Goal: Contribute content: Contribute content

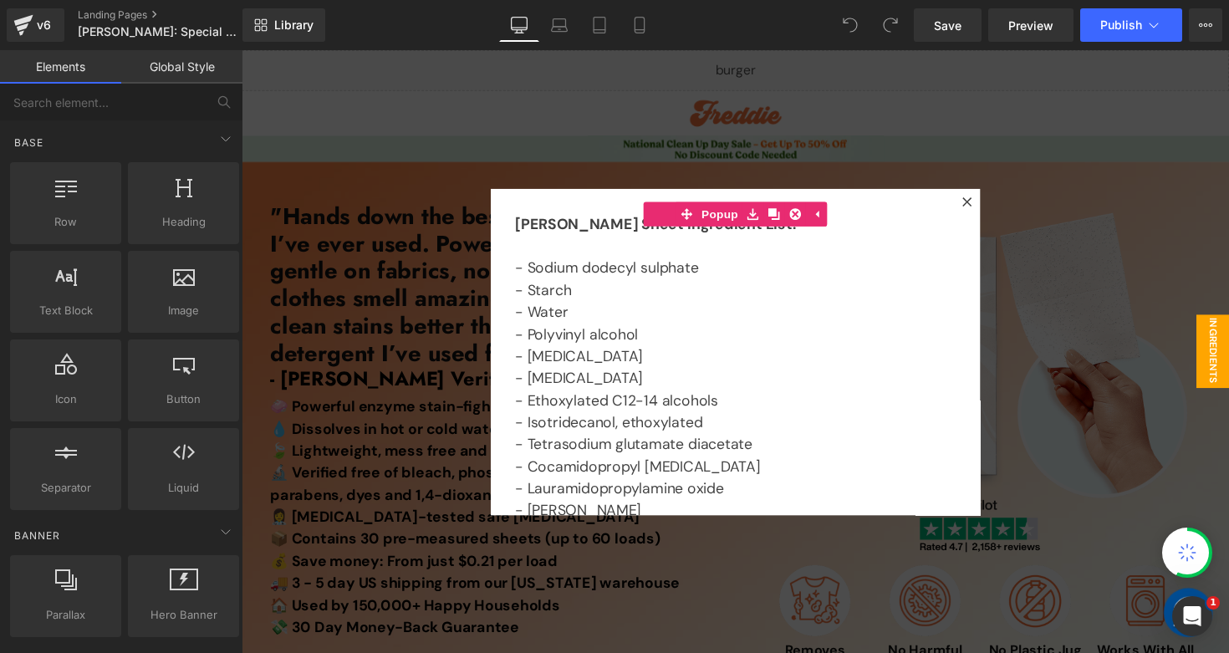
click at [633, 133] on div at bounding box center [748, 359] width 1012 height 618
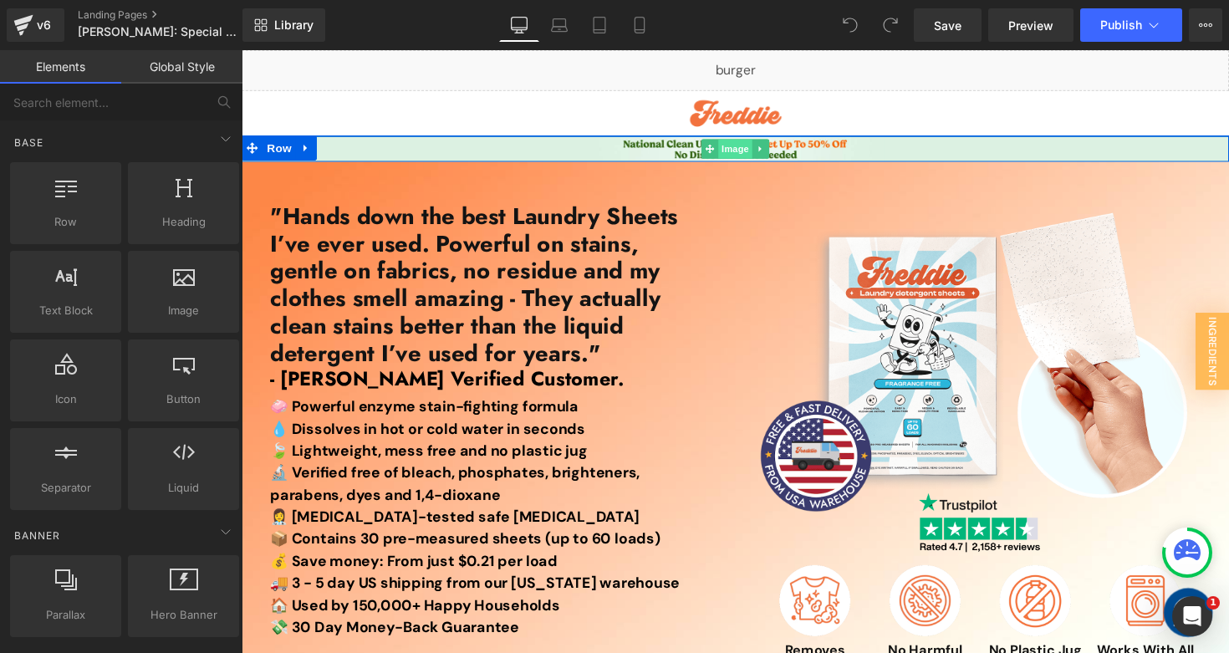
click at [730, 150] on span "Image" at bounding box center [747, 151] width 35 height 20
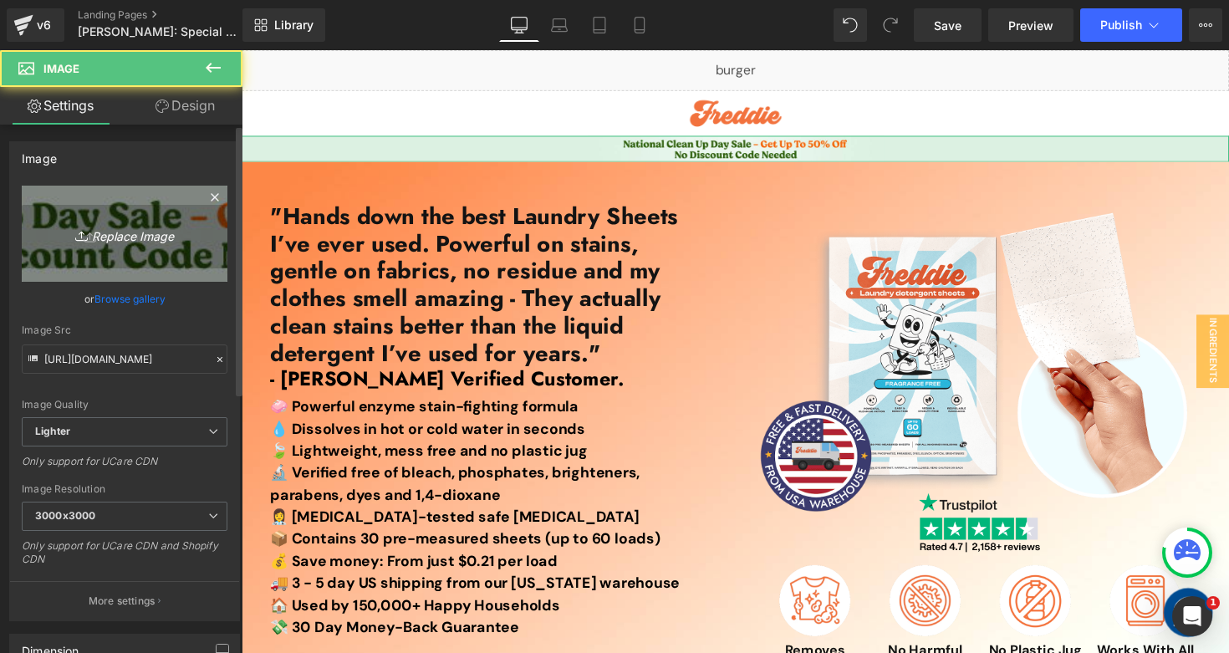
click at [115, 246] on link "Replace Image" at bounding box center [125, 234] width 206 height 96
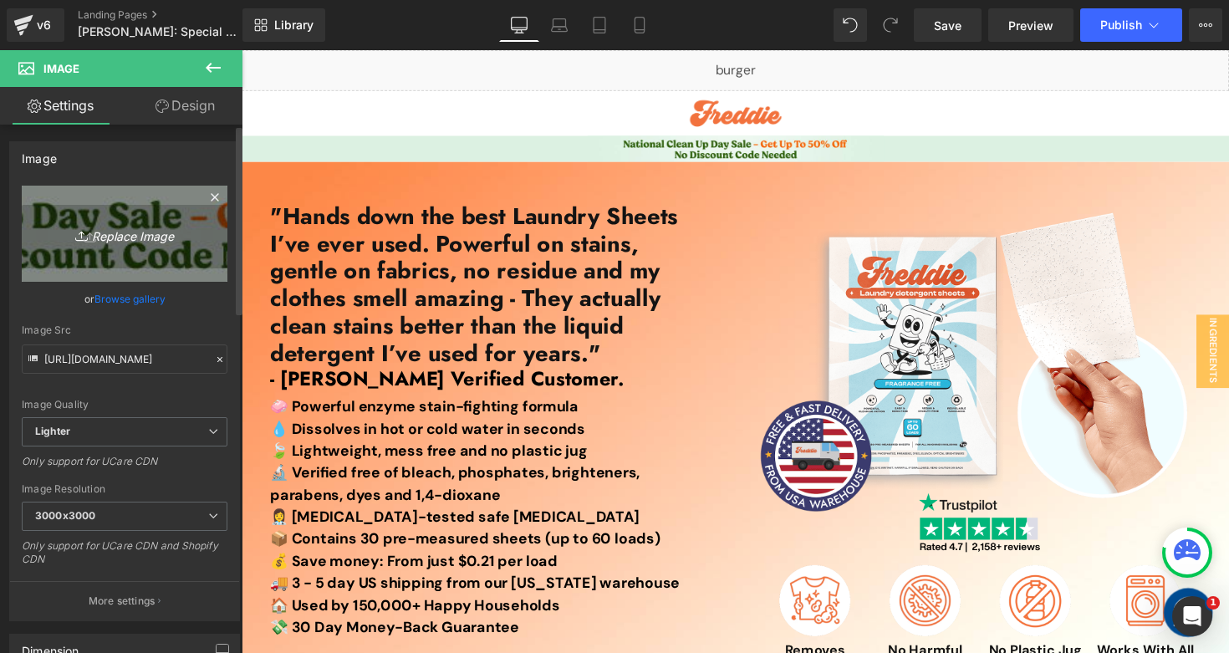
type input "C:\fakepath\Laundry Reset Sale Top Banner (1).jpg"
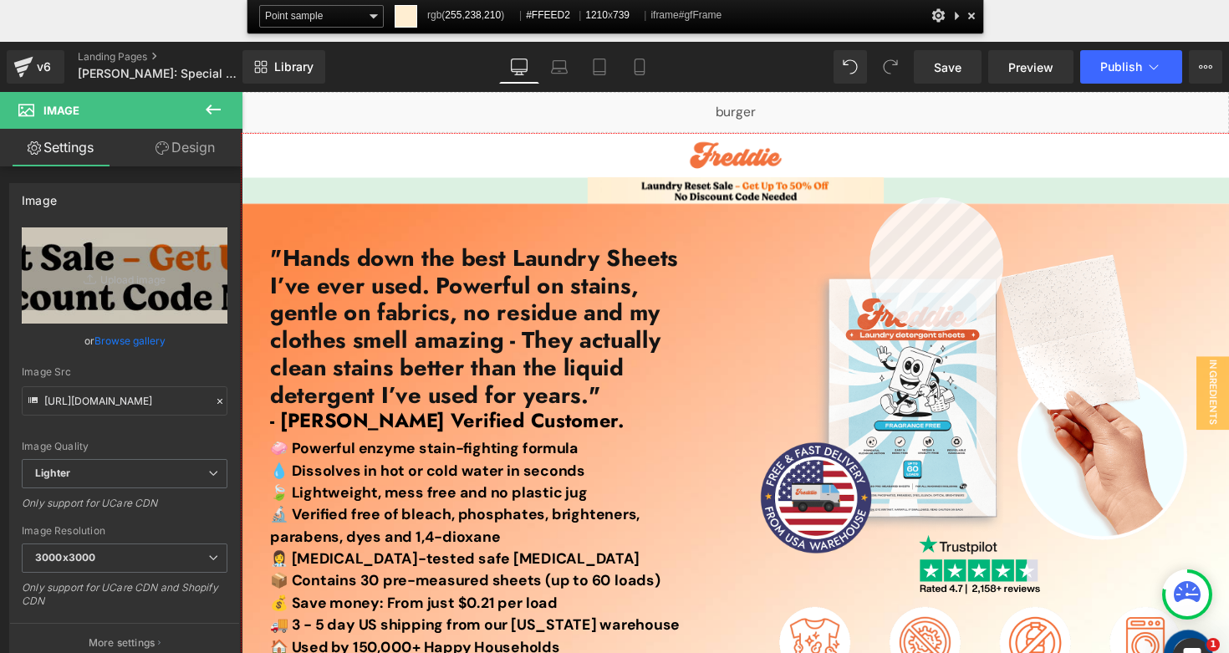
click at [869, 197] on div at bounding box center [748, 443] width 1012 height 618
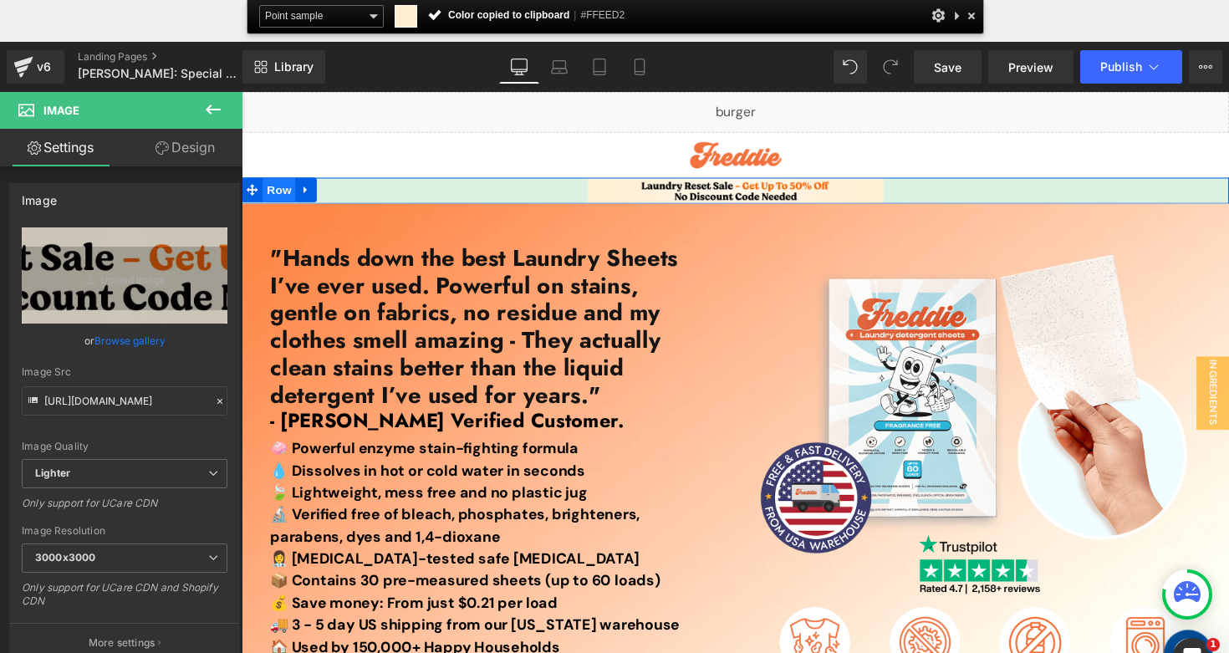
click at [268, 193] on span "Row" at bounding box center [279, 192] width 33 height 25
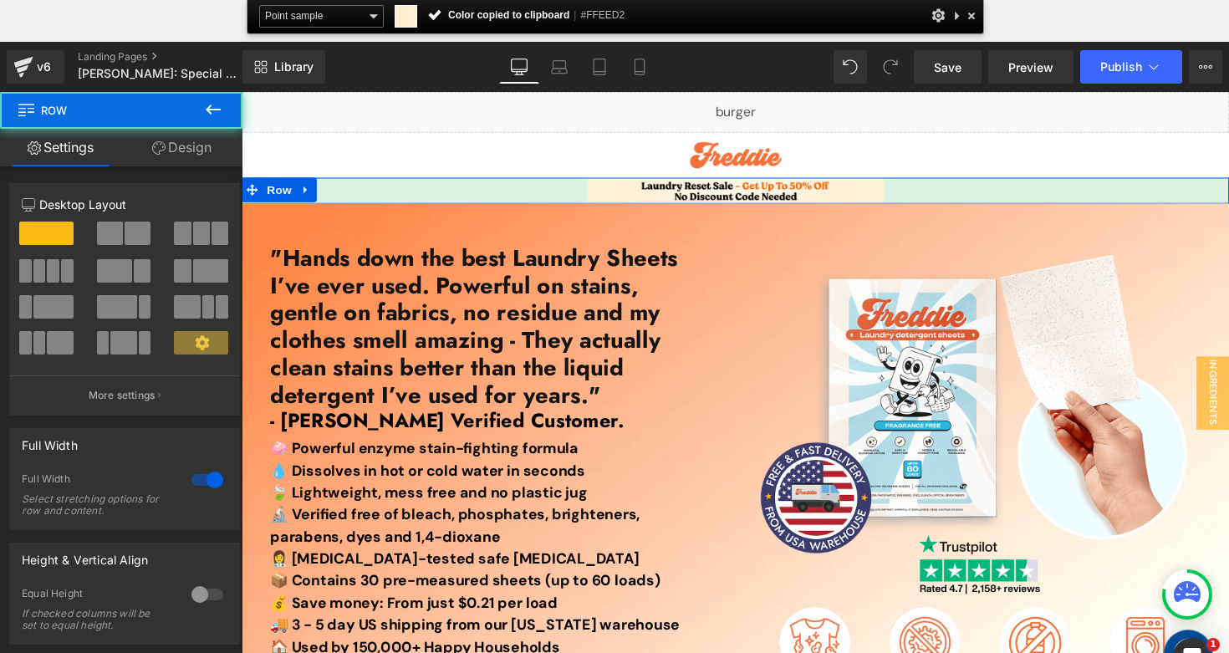
click at [177, 141] on link "Design" at bounding box center [181, 148] width 121 height 38
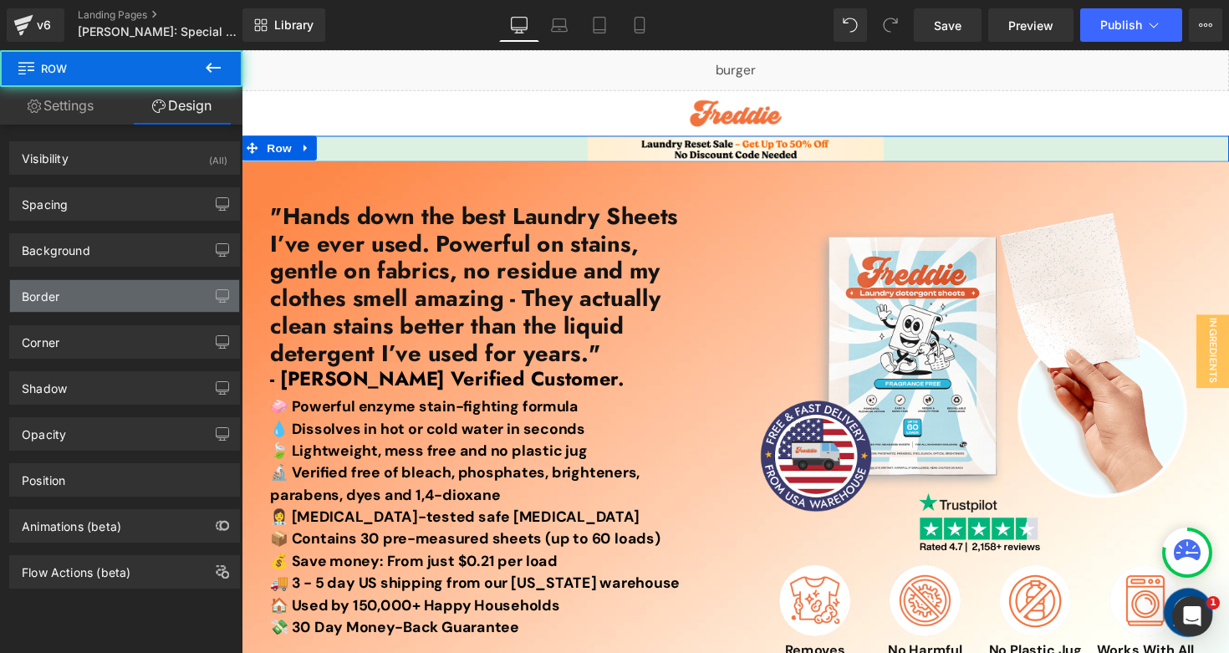
click at [85, 299] on div "Border" at bounding box center [124, 296] width 229 height 32
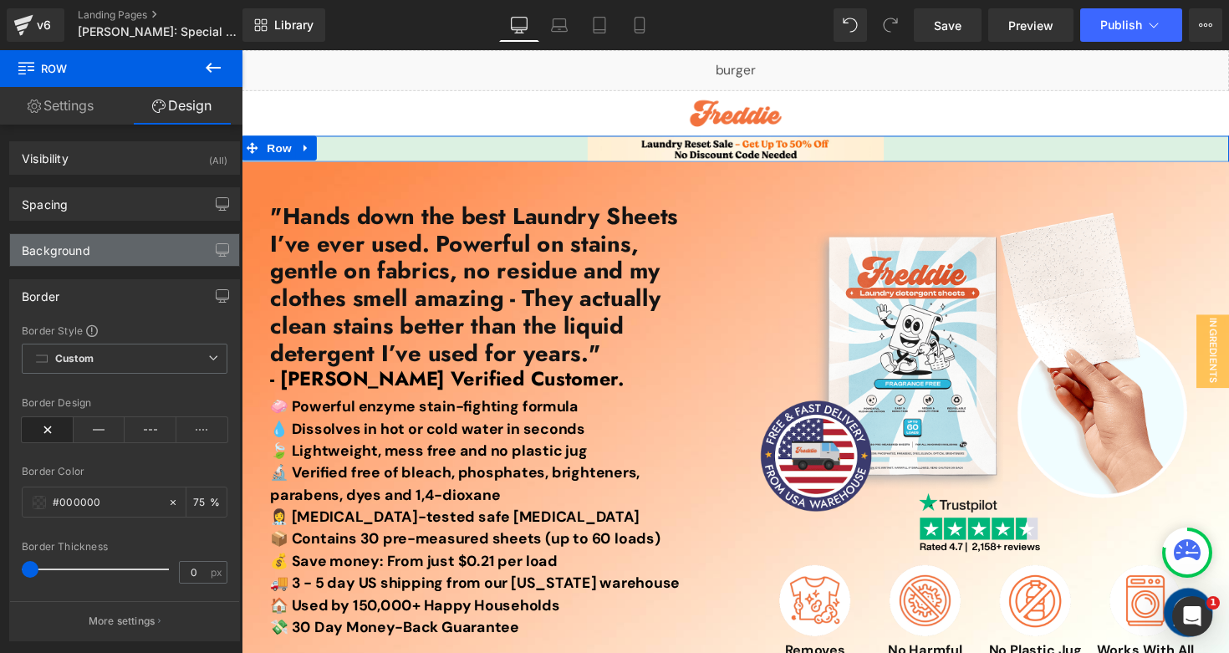
click at [101, 258] on div "Background" at bounding box center [124, 250] width 229 height 32
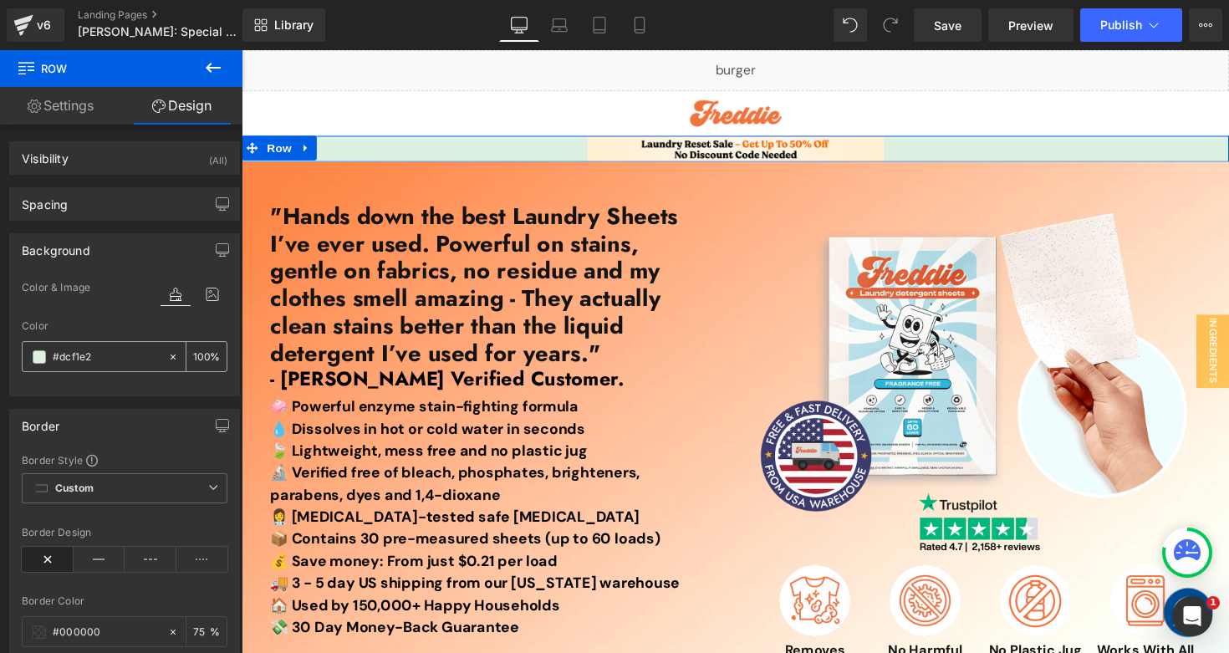
click at [108, 365] on div "#dcf1e2" at bounding box center [95, 356] width 145 height 29
click at [108, 353] on input "#dcf1e2" at bounding box center [106, 357] width 107 height 18
paste input "FFEED"
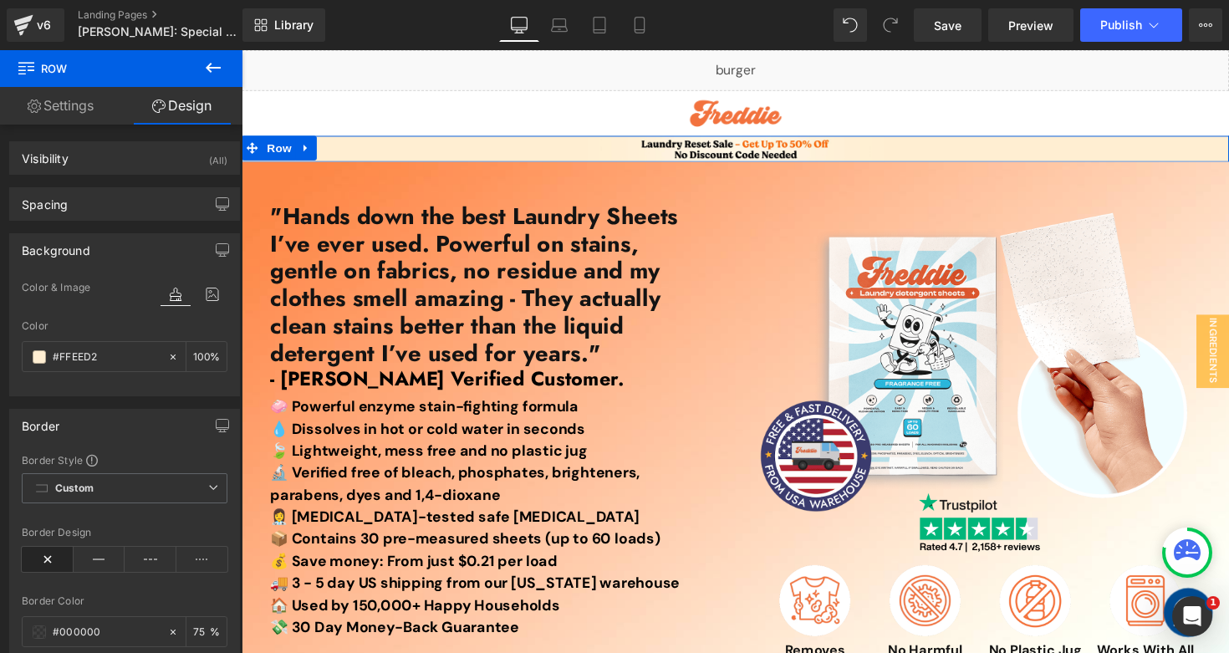
type input "#FFEED2"
click at [110, 328] on div "Color" at bounding box center [125, 326] width 206 height 12
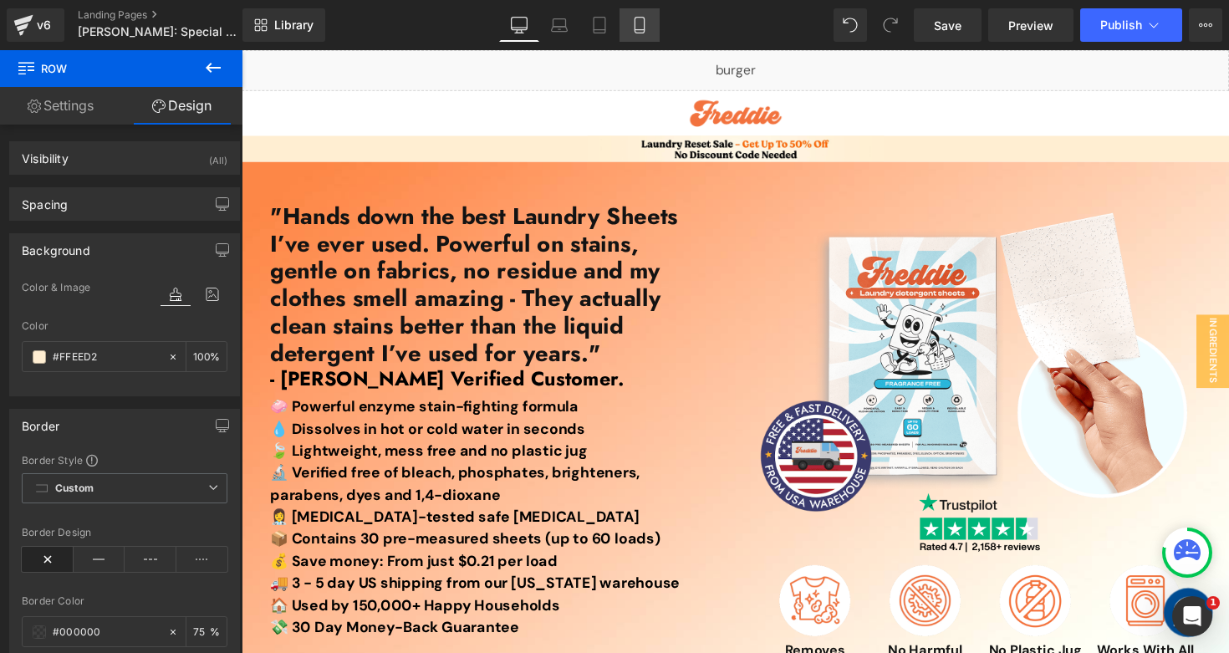
click at [645, 37] on link "Mobile" at bounding box center [640, 24] width 40 height 33
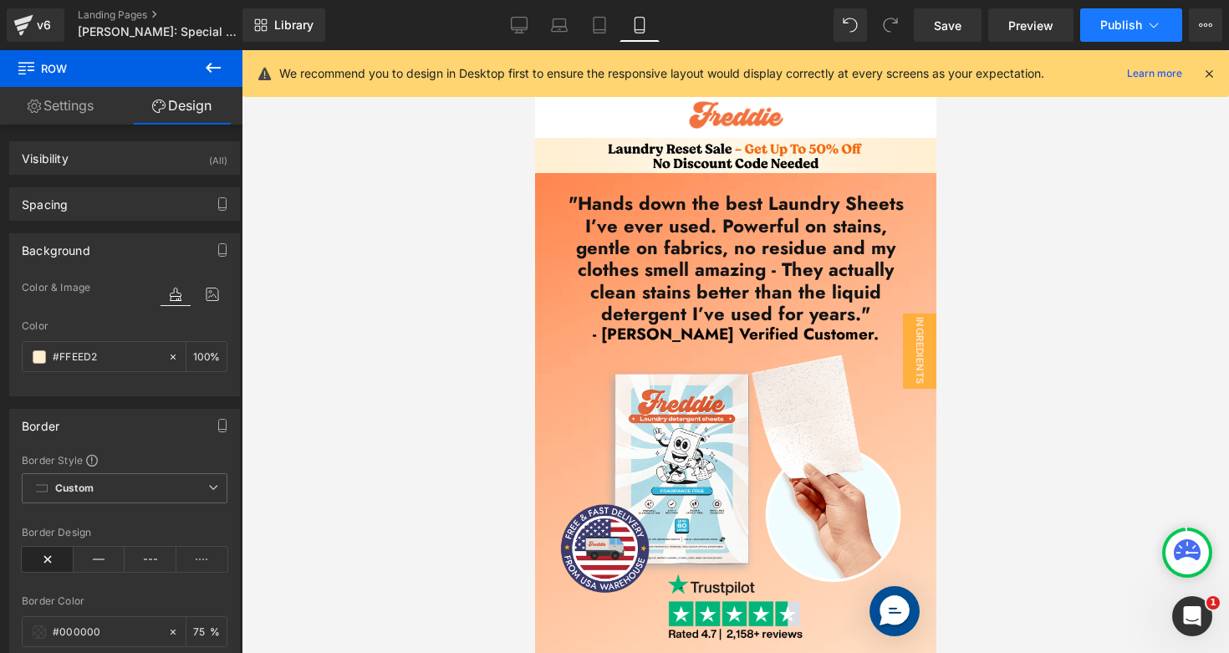
click at [1117, 23] on span "Publish" at bounding box center [1122, 24] width 42 height 13
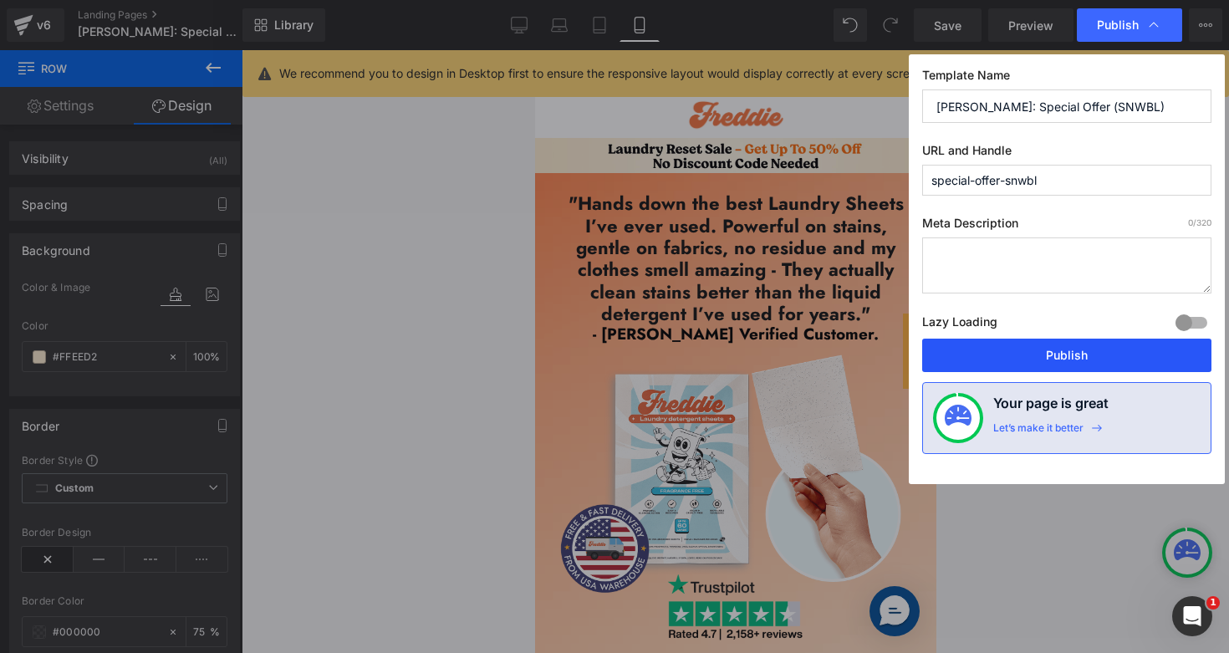
click at [1012, 366] on button "Publish" at bounding box center [1067, 355] width 289 height 33
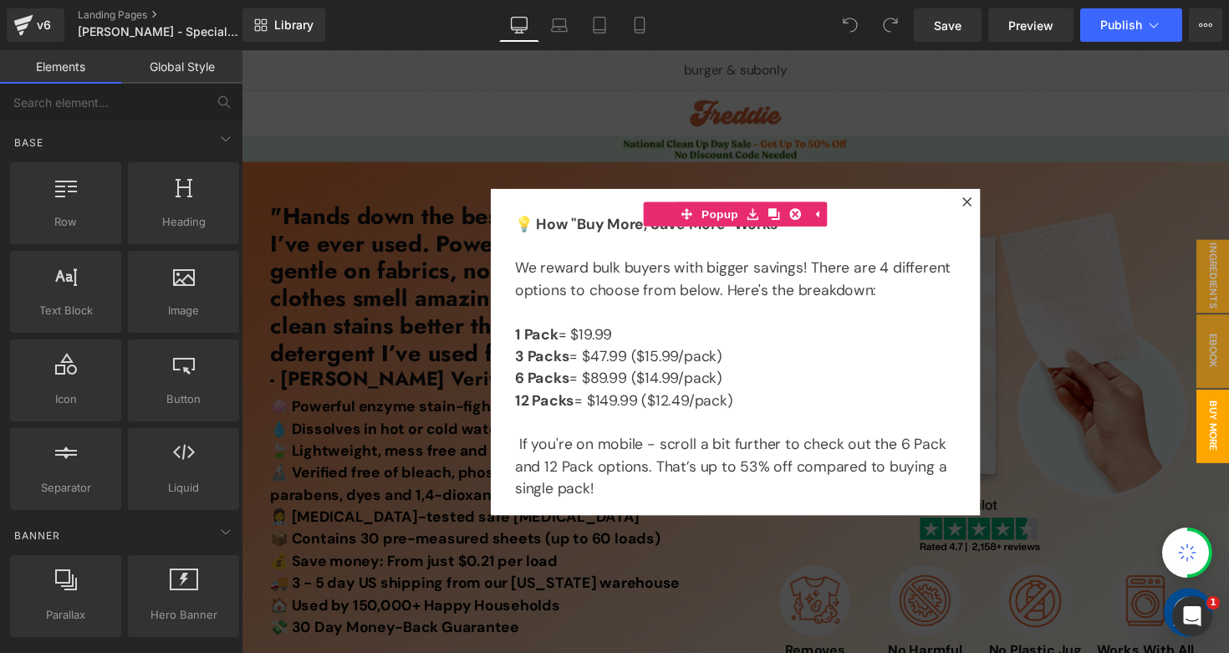
click at [695, 91] on div at bounding box center [748, 359] width 1012 height 618
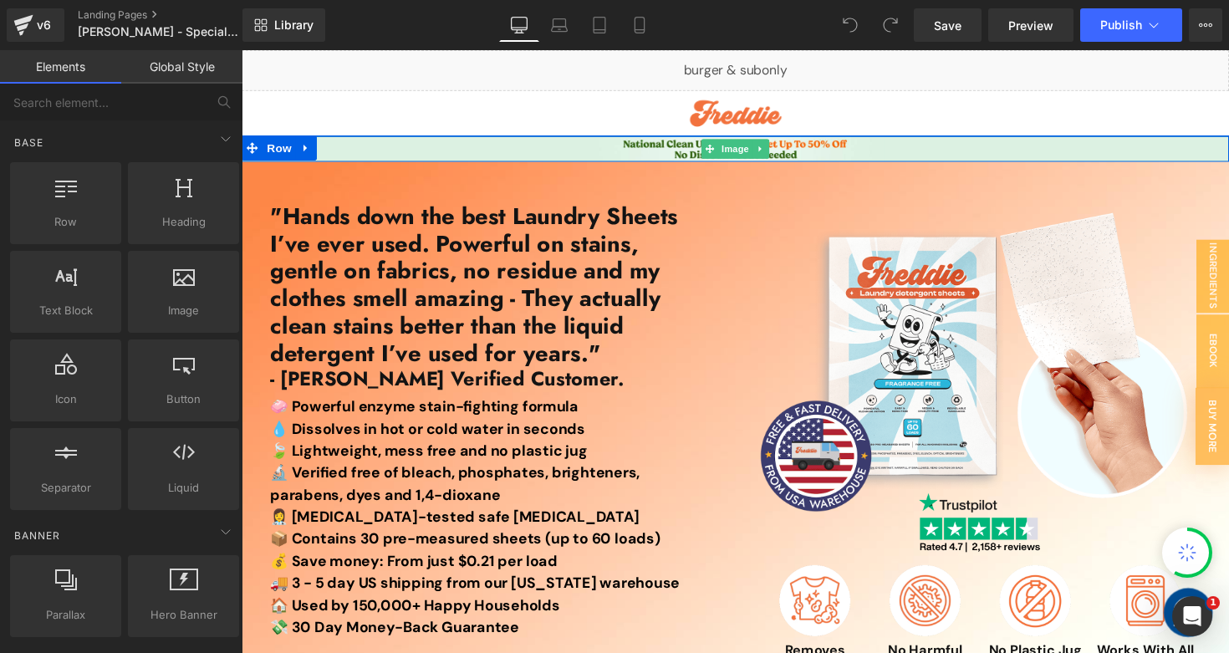
click at [739, 156] on span "Image" at bounding box center [747, 151] width 35 height 20
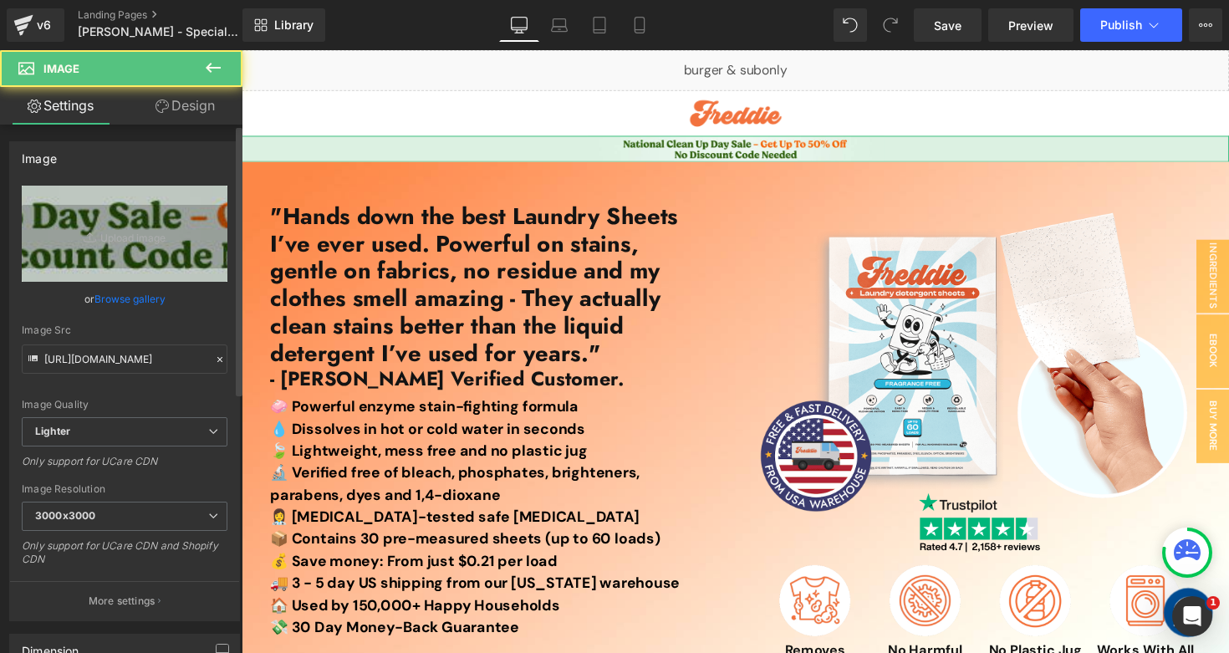
click at [106, 297] on link "Browse gallery" at bounding box center [130, 298] width 71 height 29
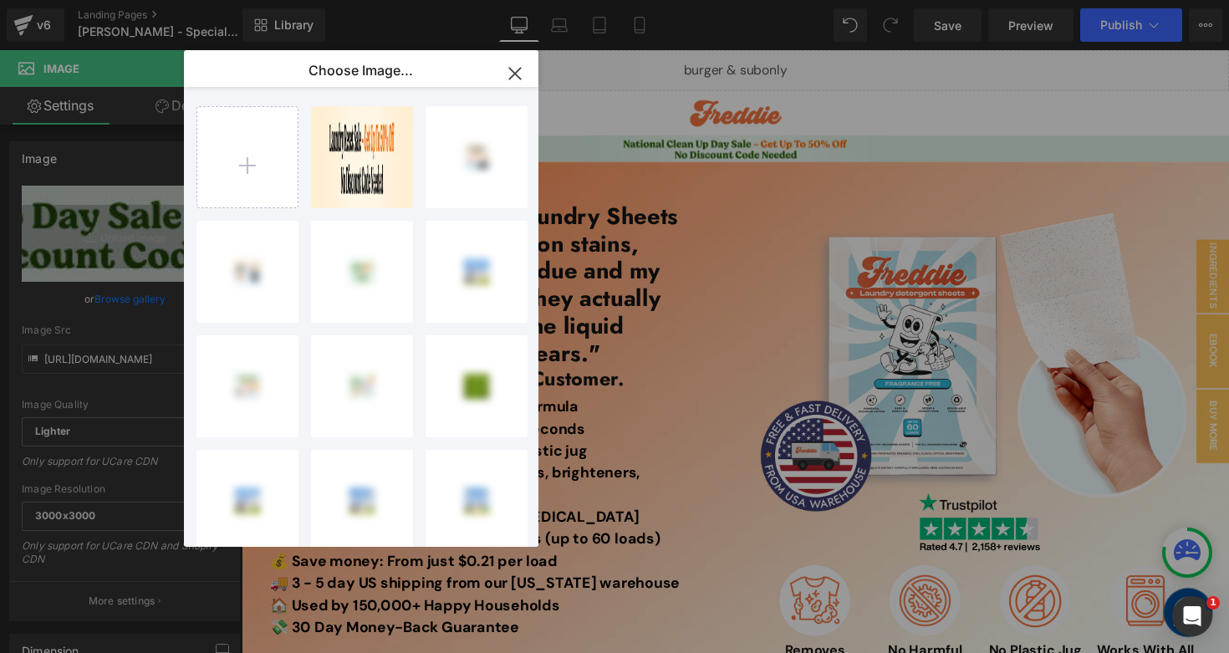
click at [0, 0] on div "Laundry... _1_.jpg 108.86 KB" at bounding box center [0, 0] width 0 height 0
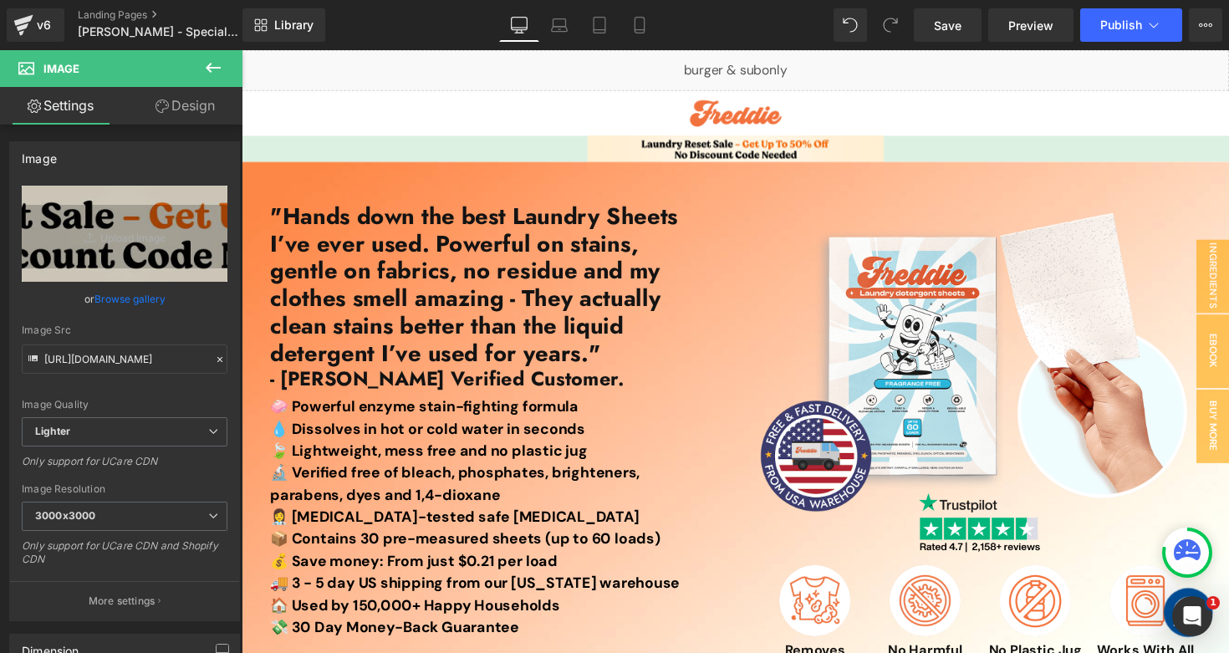
click at [253, 156] on icon at bounding box center [257, 151] width 9 height 10
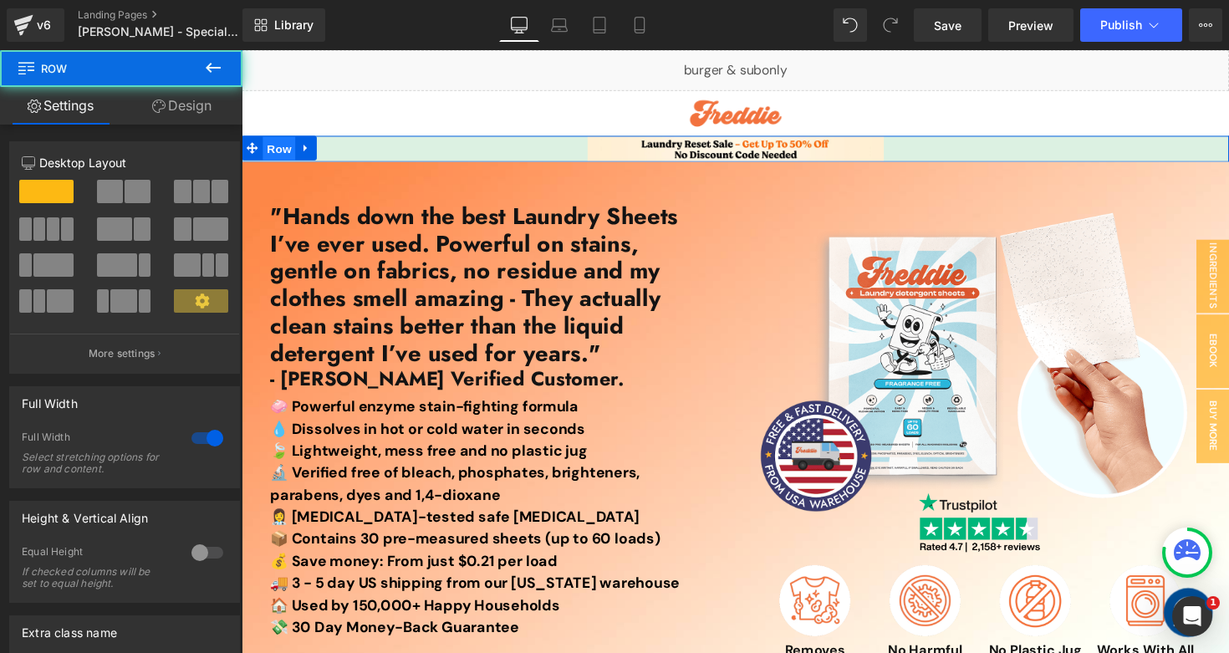
drag, startPoint x: 276, startPoint y: 152, endPoint x: 448, endPoint y: 177, distance: 174.1
click at [276, 152] on span "Row" at bounding box center [279, 151] width 33 height 25
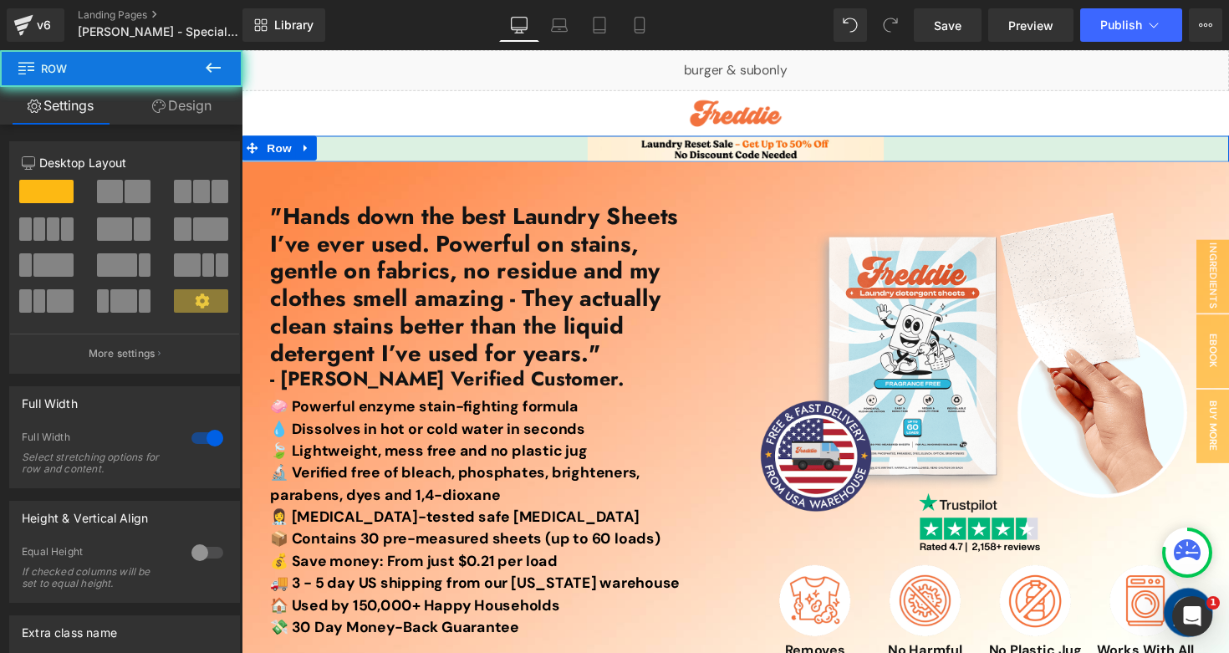
click at [199, 122] on link "Design" at bounding box center [181, 106] width 121 height 38
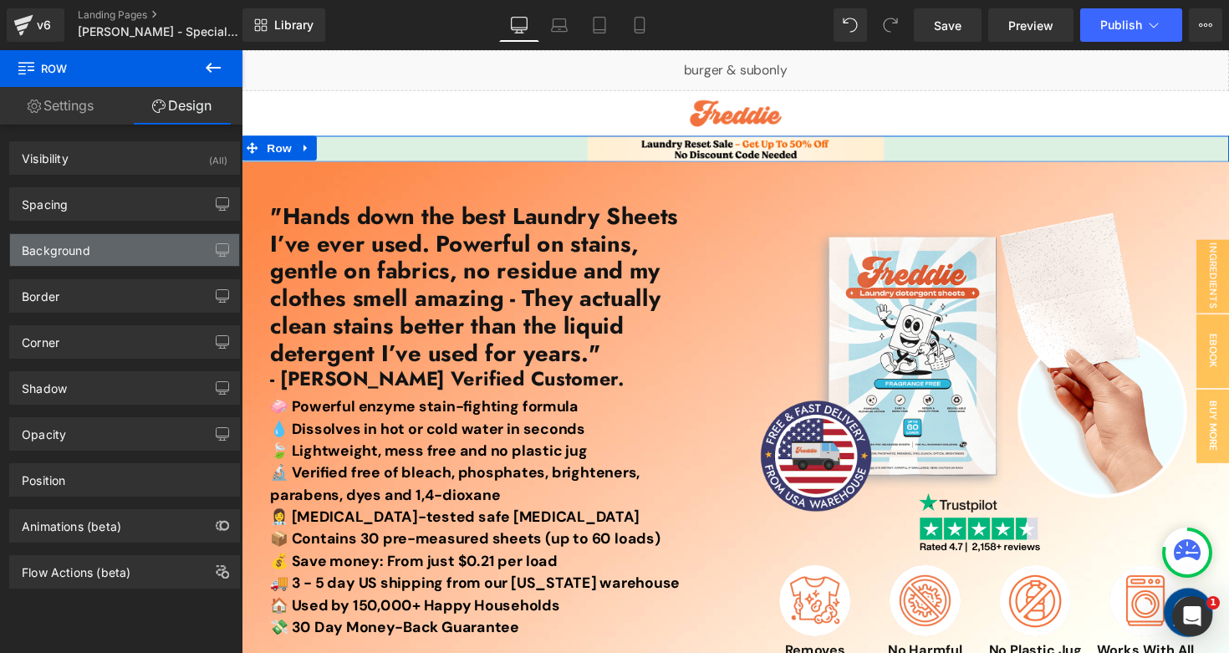
click at [111, 253] on div "Background" at bounding box center [124, 250] width 229 height 32
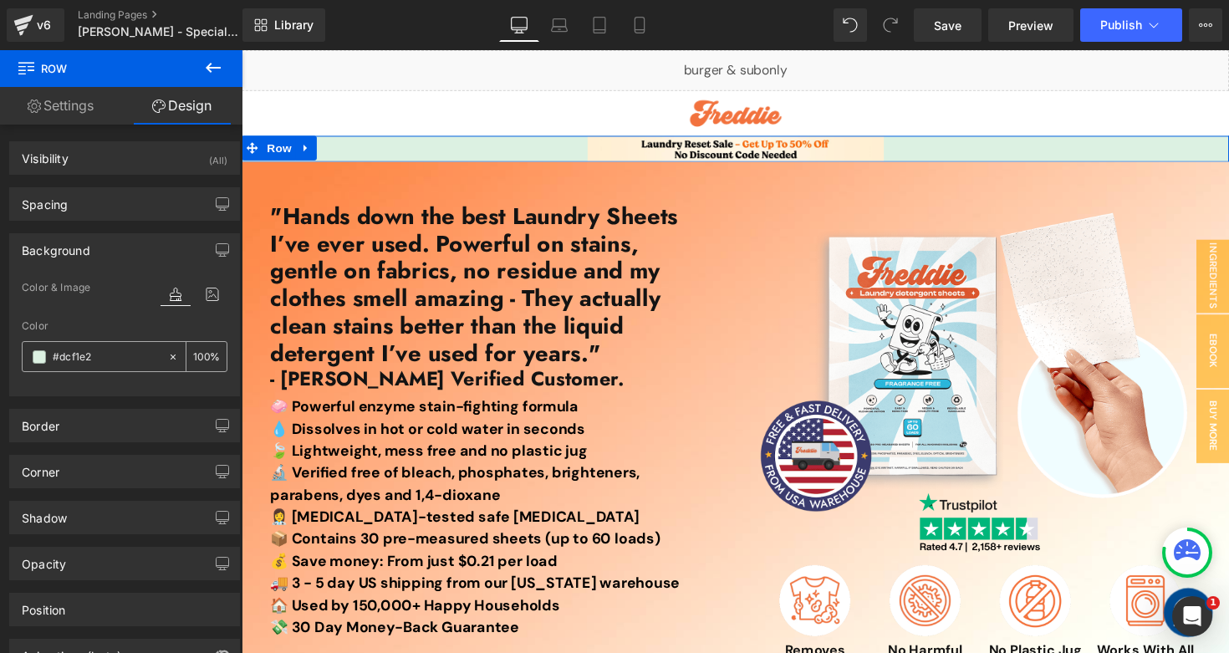
click at [116, 357] on input "#dcf1e2" at bounding box center [106, 357] width 107 height 18
paste input "FFEED"
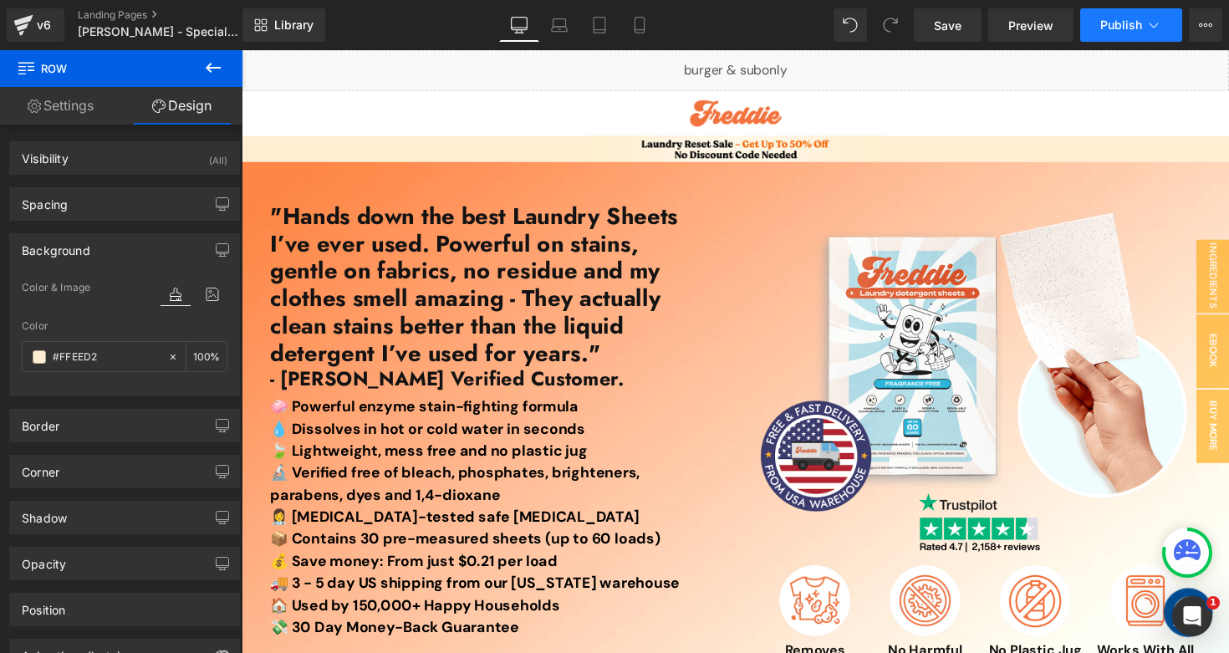
type input "#FFEED2"
click at [1107, 40] on button "Publish" at bounding box center [1132, 24] width 102 height 33
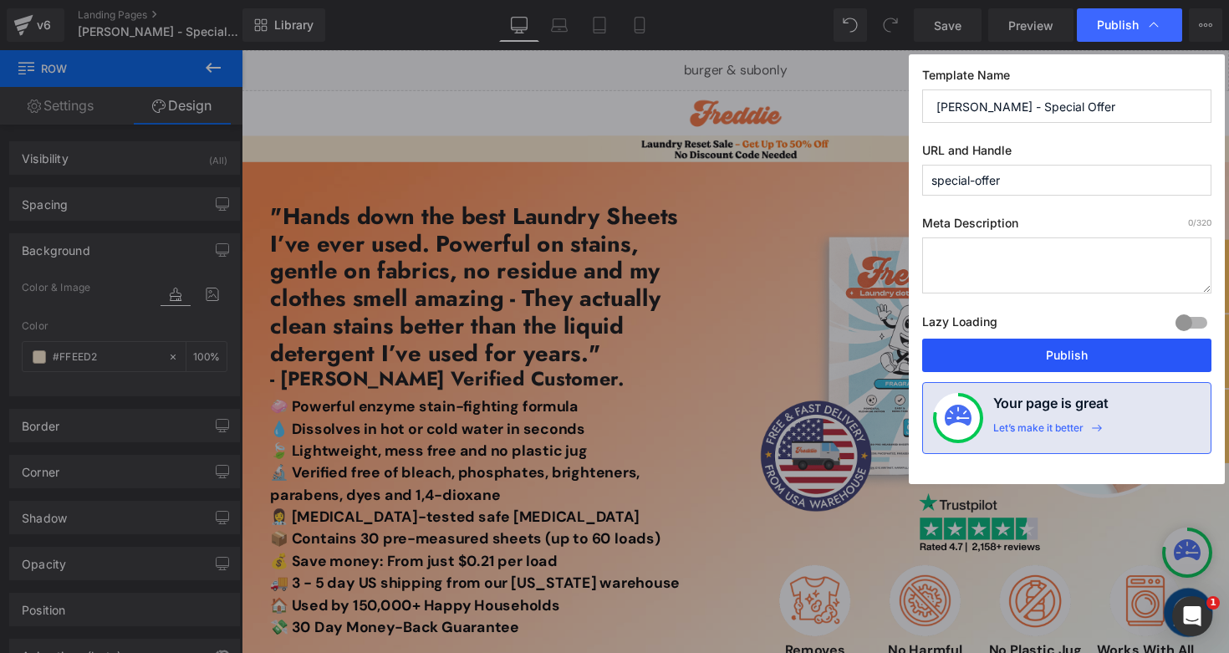
click at [1031, 350] on button "Publish" at bounding box center [1067, 355] width 289 height 33
